Goal: Transaction & Acquisition: Purchase product/service

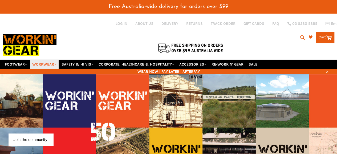
click at [53, 60] on link "WORKWEAR" at bounding box center [44, 64] width 28 height 9
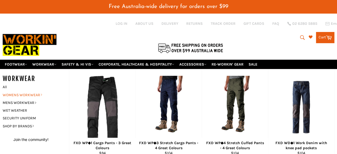
click at [30, 91] on link "WOMENS WORKWEAR" at bounding box center [32, 95] width 64 height 8
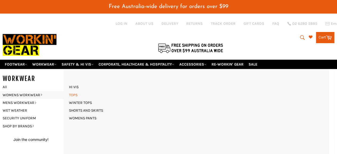
click at [76, 91] on link "TOPS" at bounding box center [73, 95] width 14 height 8
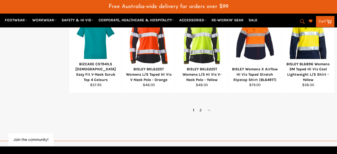
scroll to position [426, 0]
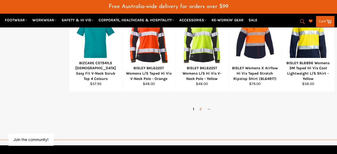
click at [201, 105] on link "2" at bounding box center [200, 109] width 7 height 8
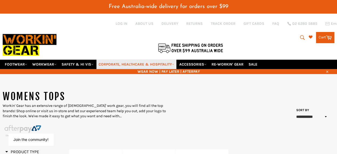
click at [149, 60] on link "CORPORATE, HEALTHCARE & HOSPITALITY" at bounding box center [136, 64] width 80 height 9
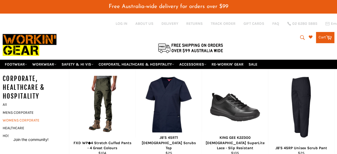
click at [16, 116] on link "WOMENS CORPORATE" at bounding box center [32, 120] width 64 height 8
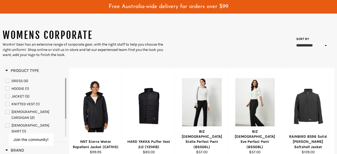
scroll to position [53, 0]
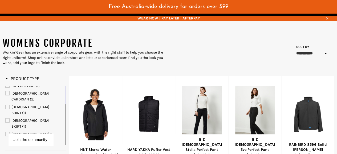
click at [9, 105] on span "LADIES SHIRT" at bounding box center [8, 107] width 4 height 4
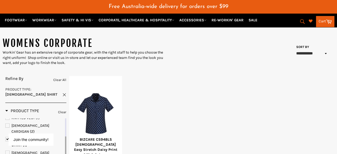
scroll to position [80, 0]
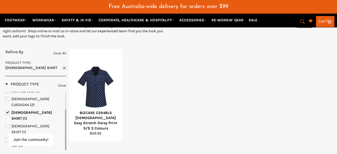
click at [9, 138] on span "LADIES T-TOP" at bounding box center [8, 140] width 4 height 4
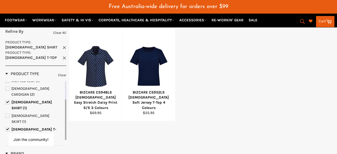
scroll to position [107, 0]
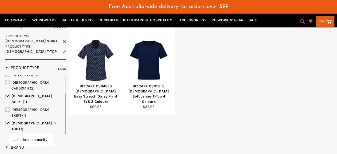
click at [10, 142] on link "SHIRTS (3)" at bounding box center [34, 145] width 59 height 6
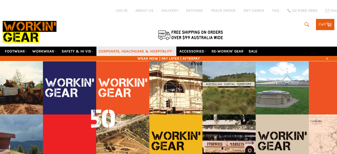
click at [126, 47] on link "CORPORATE, HEALTHCARE & HOSPITALITY" at bounding box center [136, 51] width 80 height 9
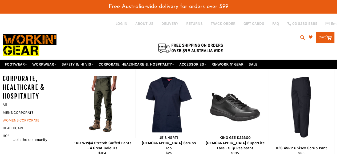
click at [31, 116] on link "WOMENS CORPORATE" at bounding box center [32, 120] width 64 height 8
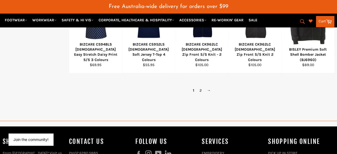
scroll to position [426, 0]
